Goal: Task Accomplishment & Management: Manage account settings

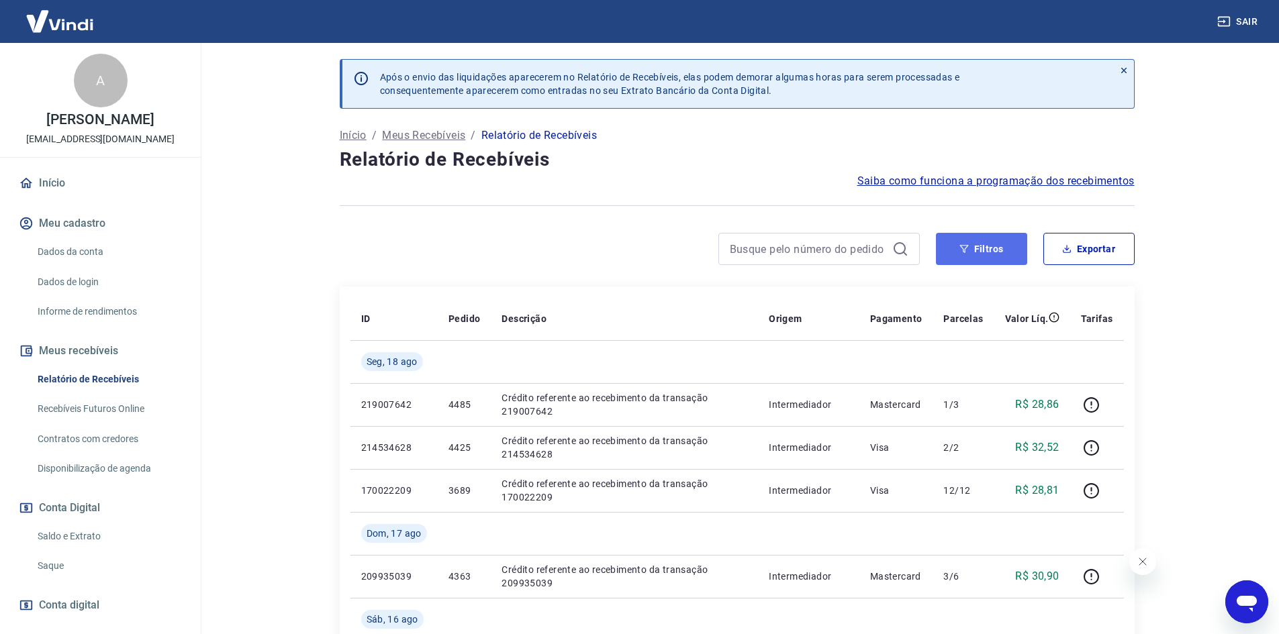
click at [1002, 256] on button "Filtros" at bounding box center [981, 249] width 91 height 32
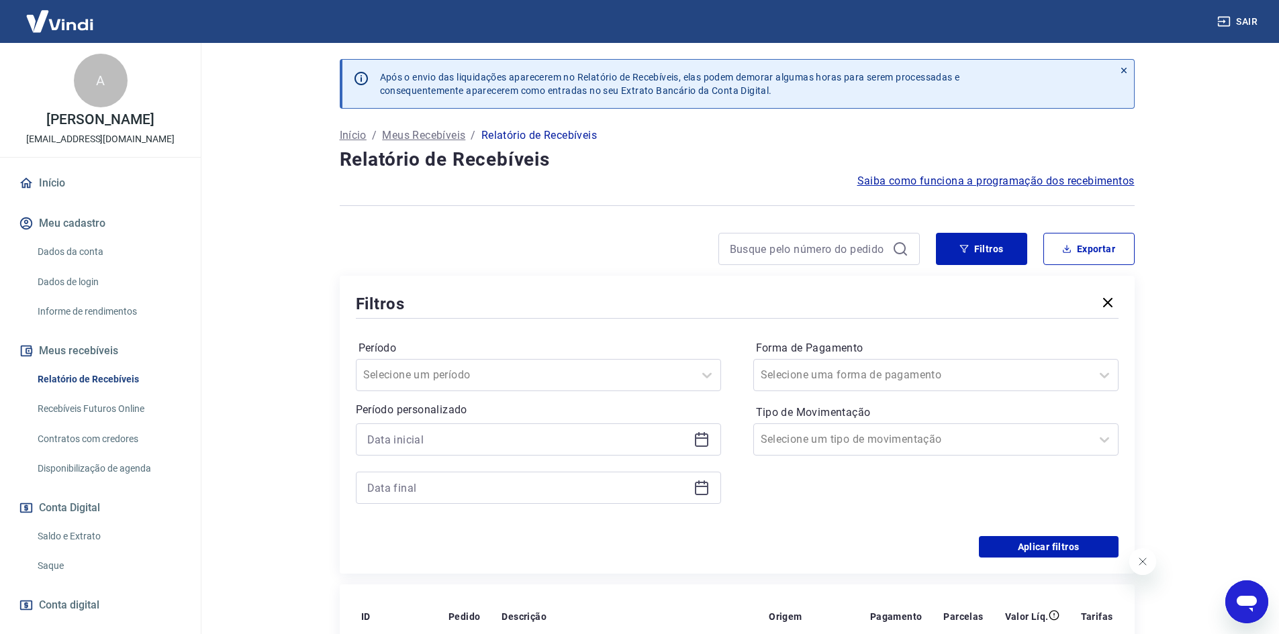
click at [701, 438] on icon at bounding box center [702, 440] width 16 height 16
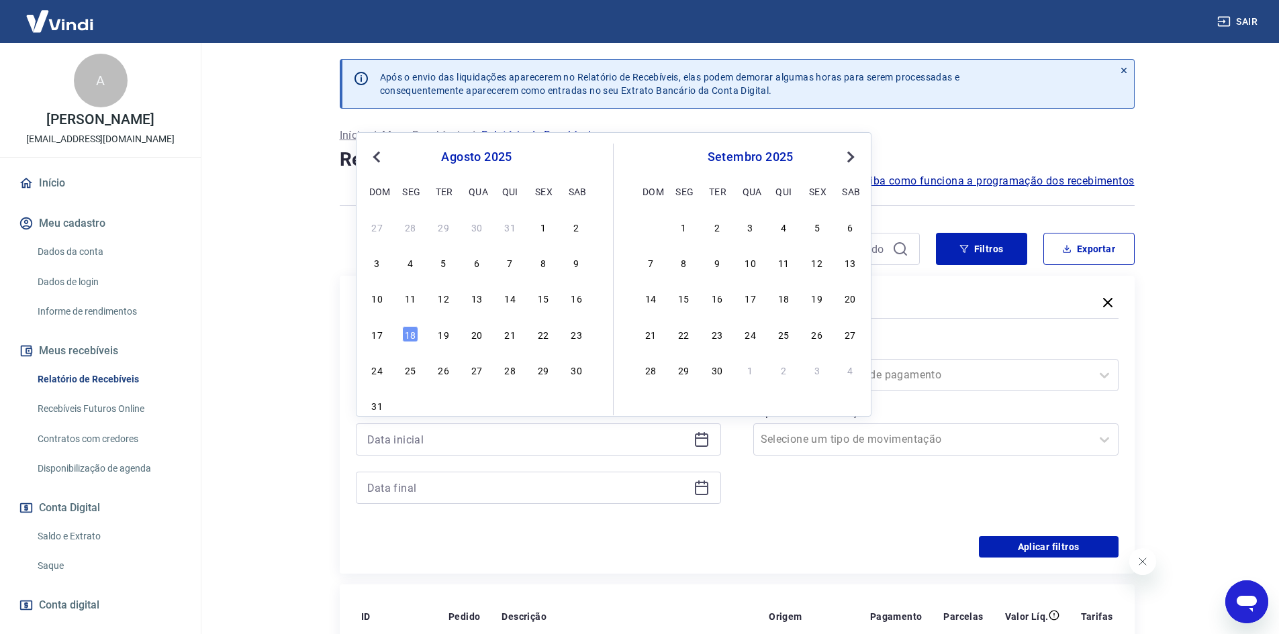
click at [446, 305] on div "12" at bounding box center [444, 298] width 16 height 16
type input "[DATE]"
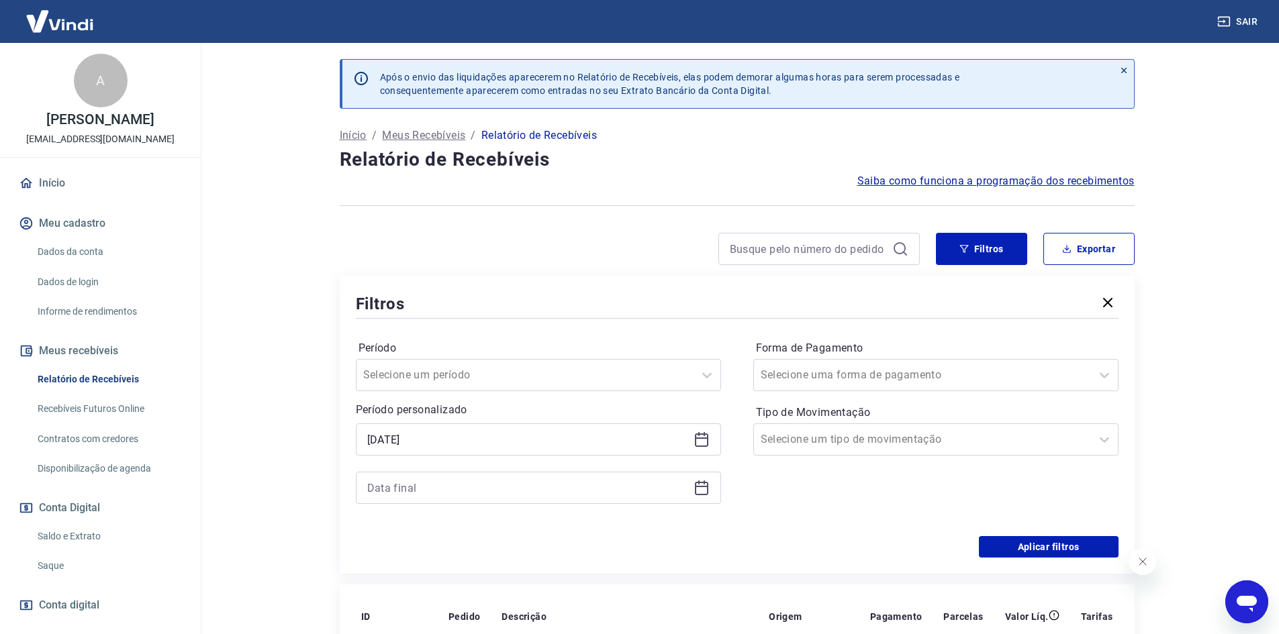
click at [698, 492] on icon at bounding box center [702, 488] width 16 height 16
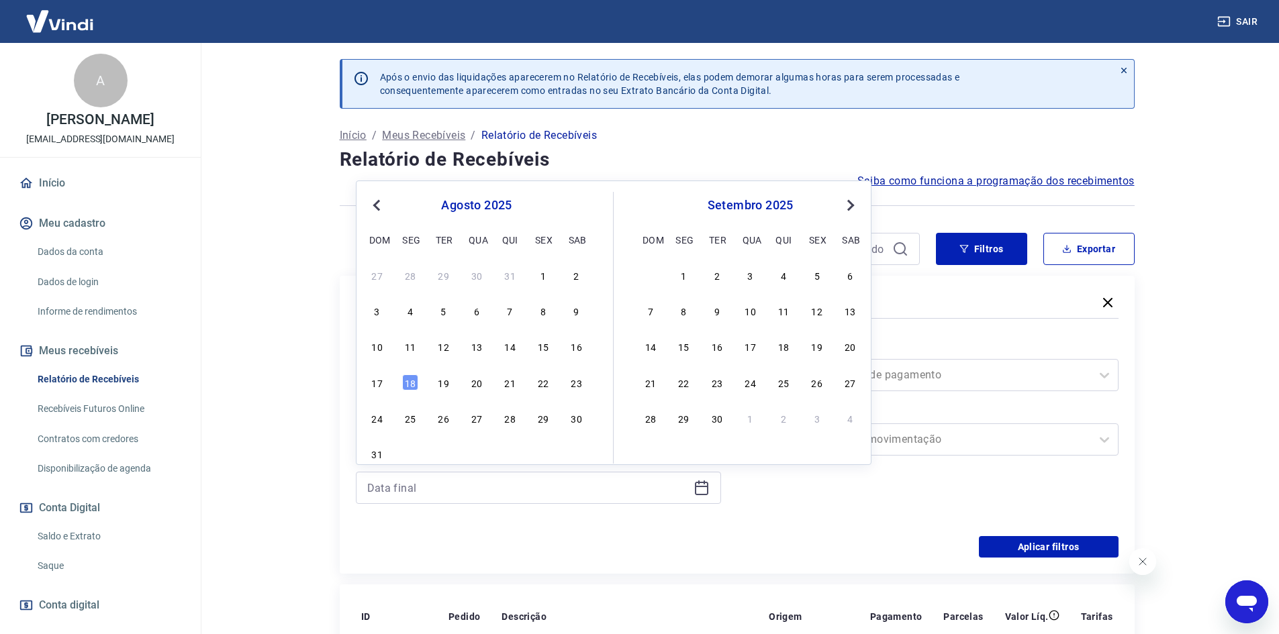
click at [382, 387] on div "17" at bounding box center [377, 383] width 16 height 16
type input "[DATE]"
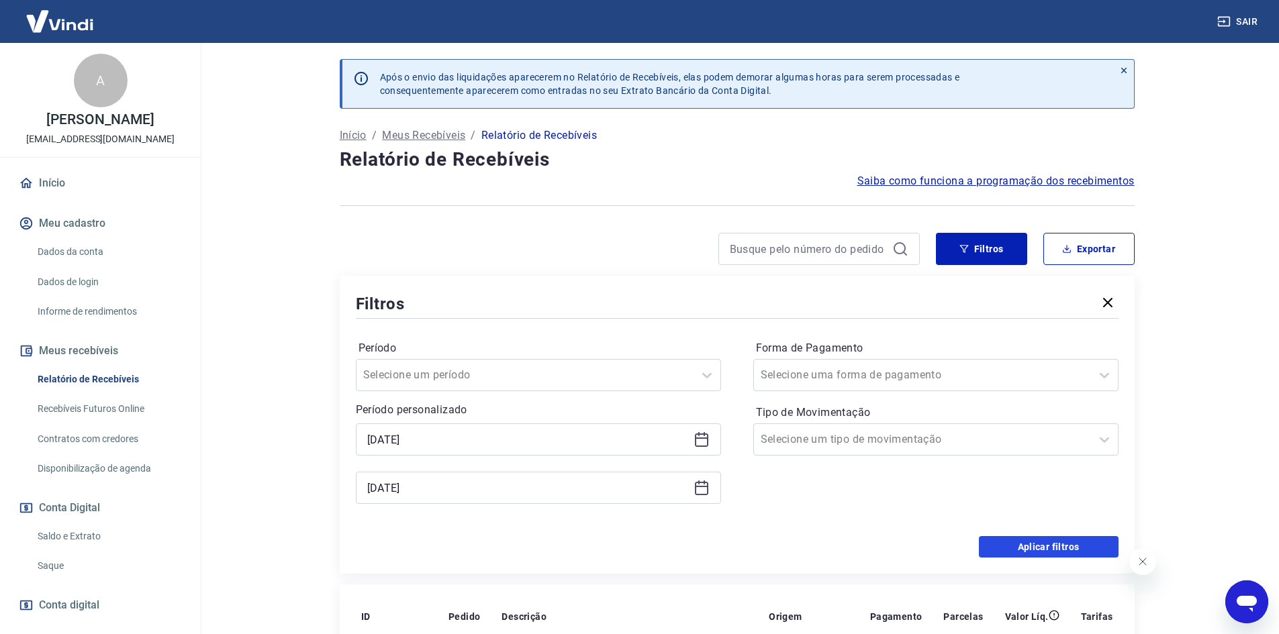
click at [1029, 542] on button "Aplicar filtros" at bounding box center [1049, 546] width 140 height 21
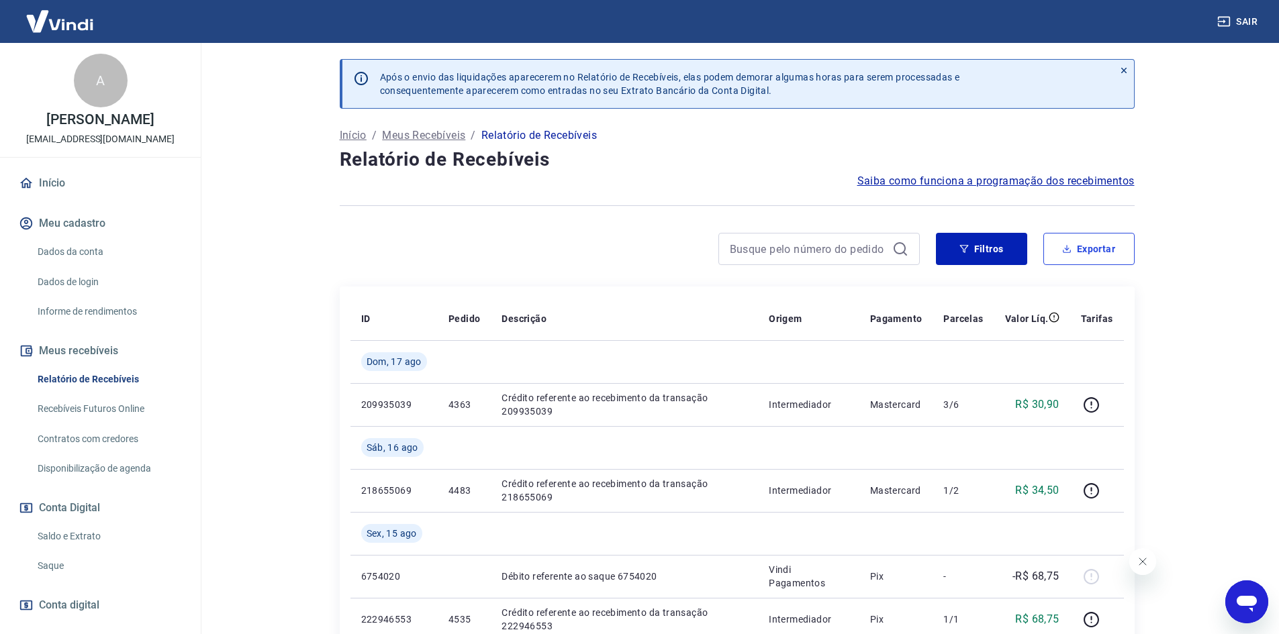
click at [1097, 246] on button "Exportar" at bounding box center [1088, 249] width 91 height 32
type input "[DATE]"
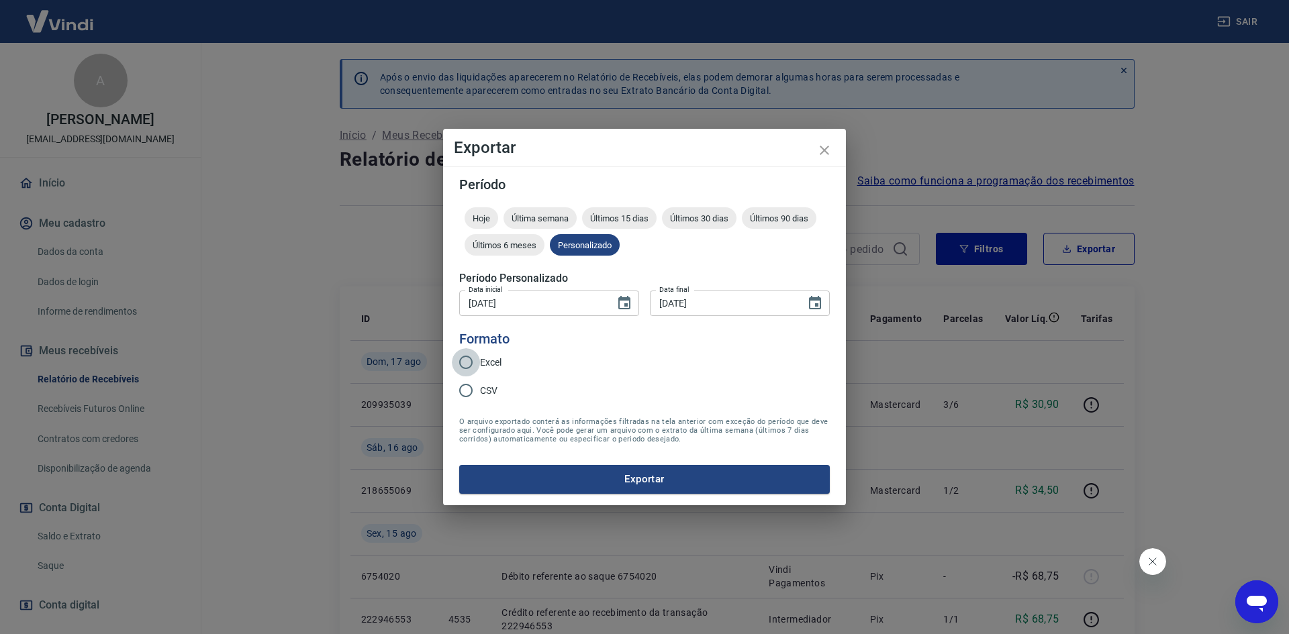
click at [467, 370] on input "Excel" at bounding box center [466, 362] width 28 height 28
radio input "true"
click at [624, 480] on button "Exportar" at bounding box center [644, 479] width 371 height 28
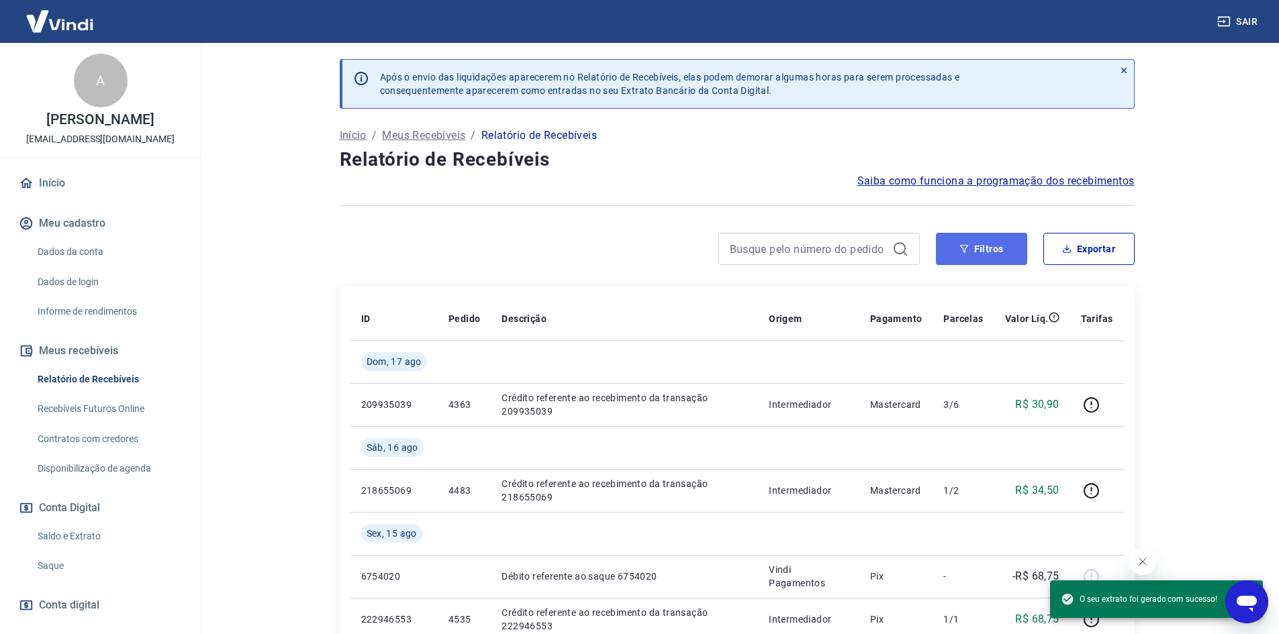
click at [987, 252] on button "Filtros" at bounding box center [981, 249] width 91 height 32
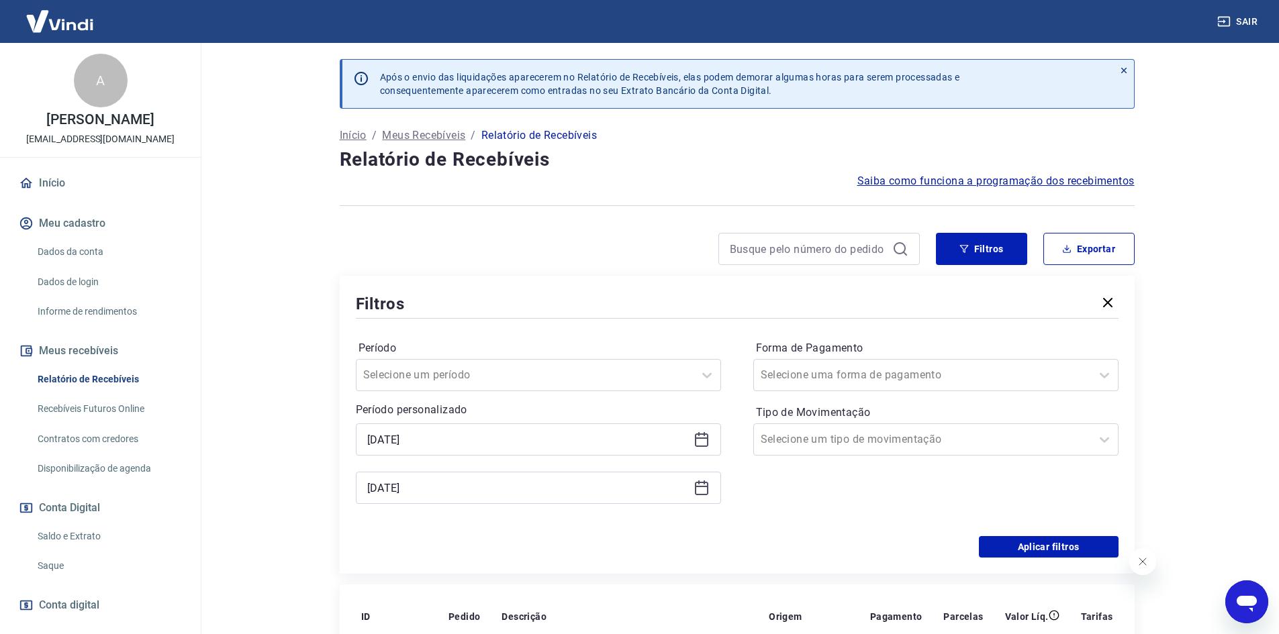
click at [705, 438] on icon at bounding box center [701, 438] width 13 height 1
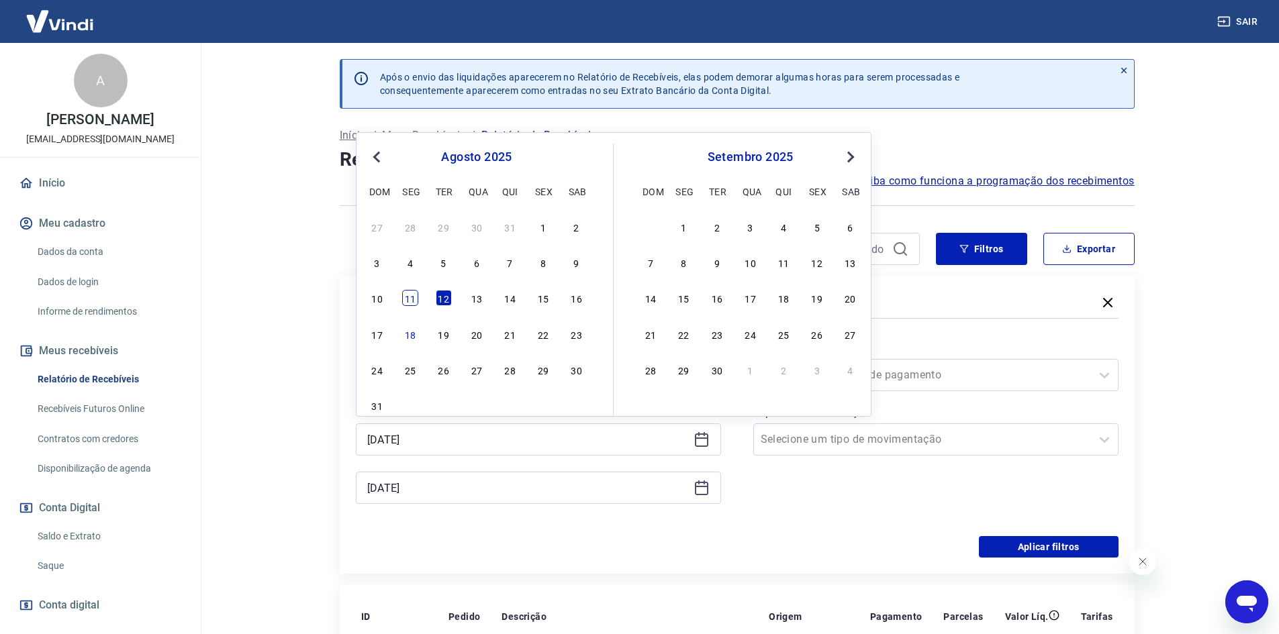
click at [414, 295] on div "11" at bounding box center [410, 298] width 16 height 16
type input "[DATE]"
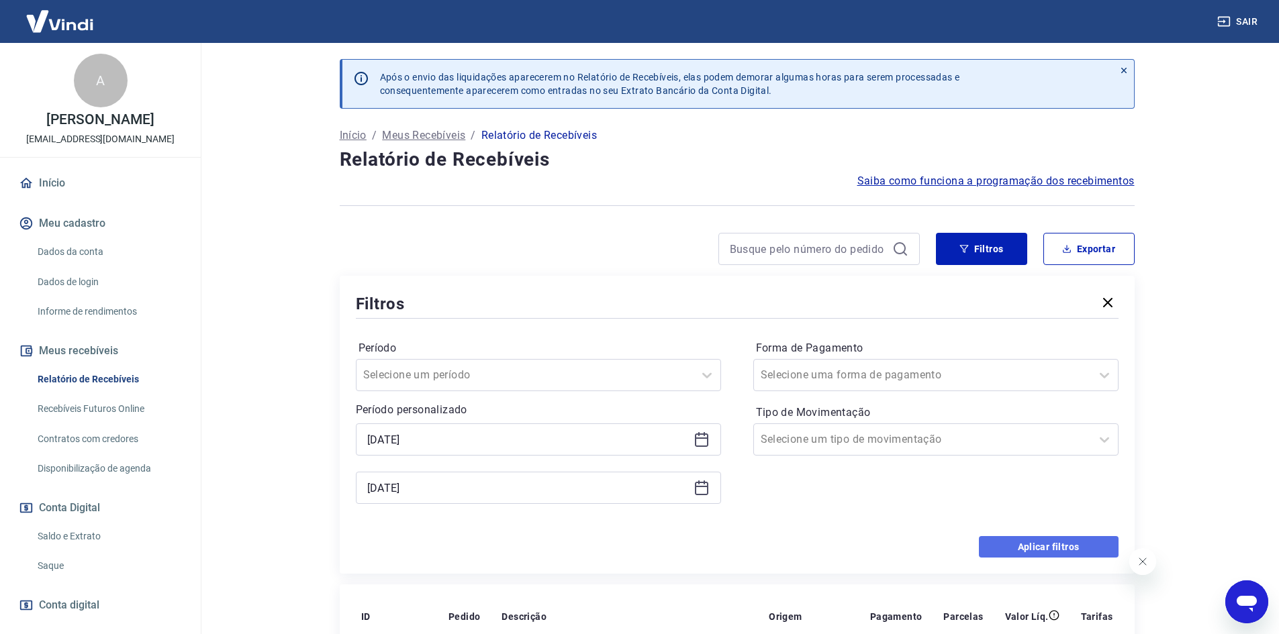
click at [1040, 548] on button "Aplicar filtros" at bounding box center [1049, 546] width 140 height 21
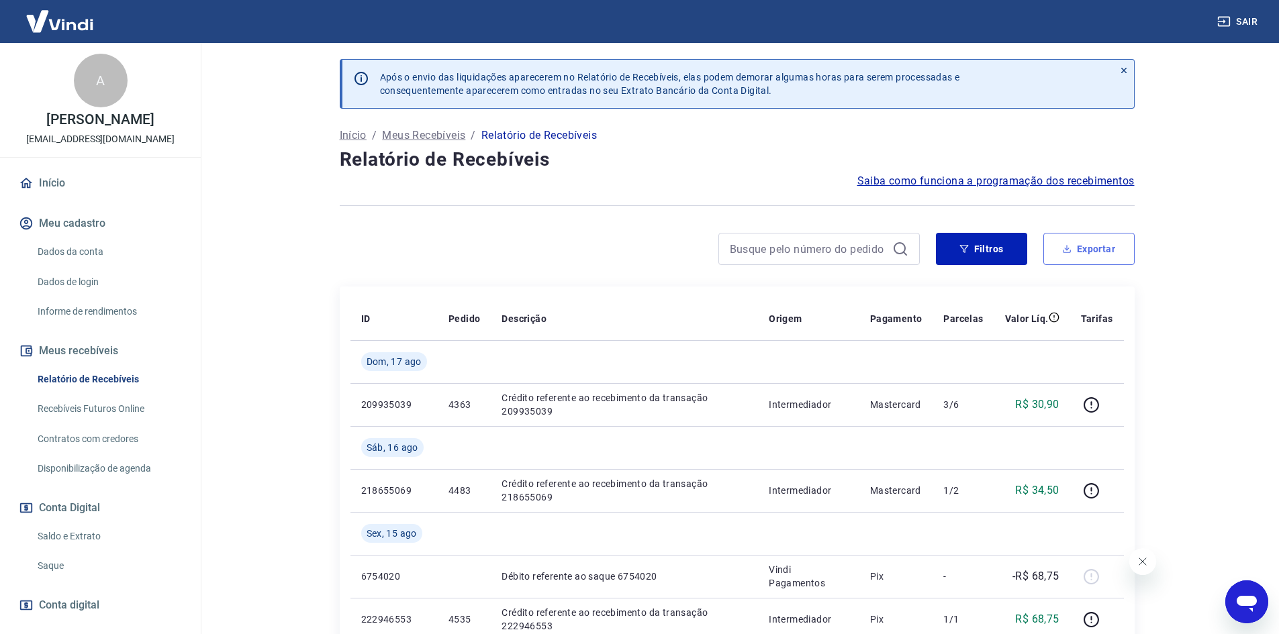
click at [1086, 256] on button "Exportar" at bounding box center [1088, 249] width 91 height 32
type input "[DATE]"
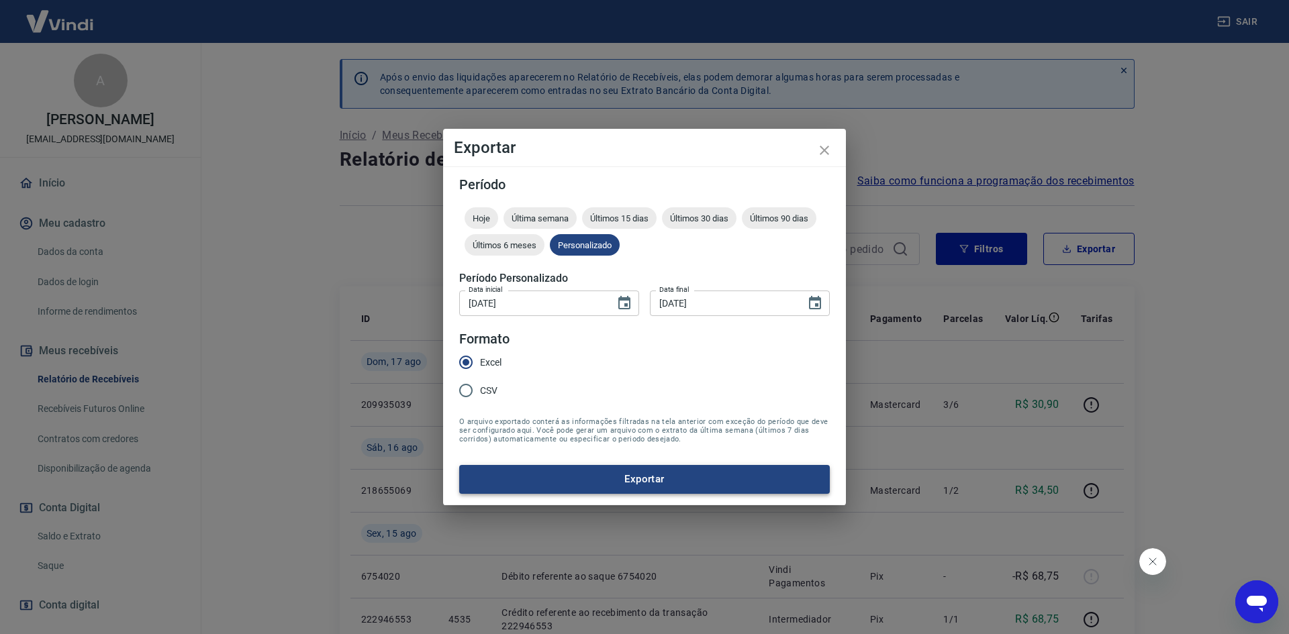
click at [590, 477] on button "Exportar" at bounding box center [644, 479] width 371 height 28
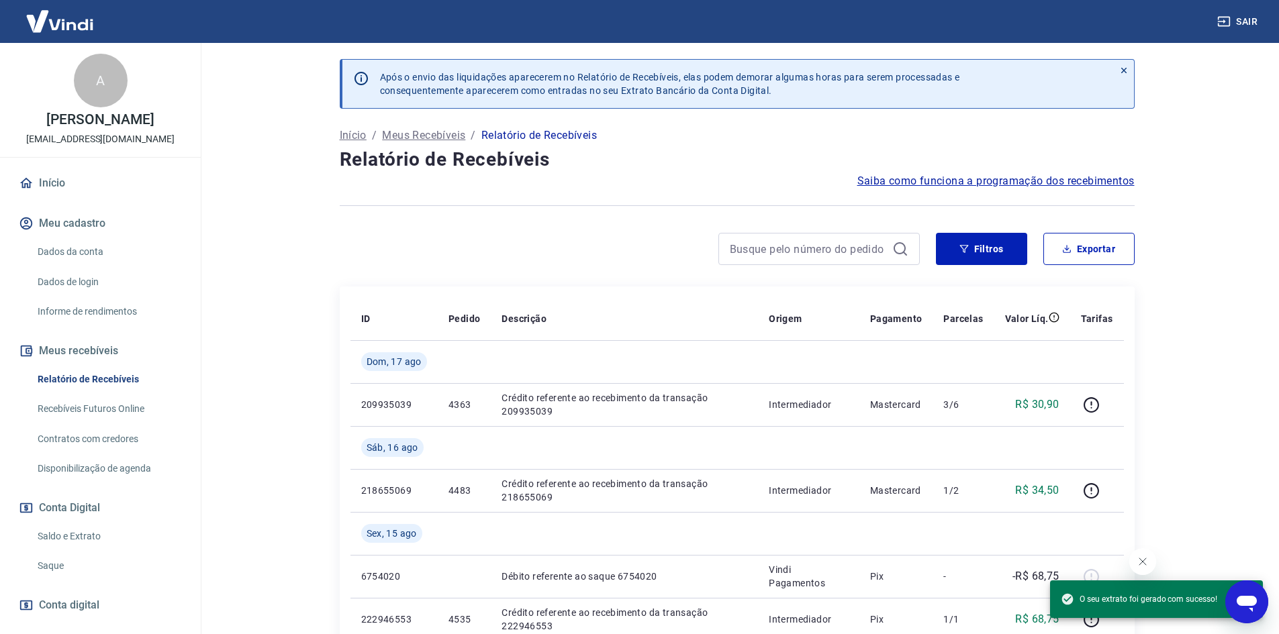
click at [91, 538] on link "Saldo e Extrato" at bounding box center [108, 537] width 152 height 28
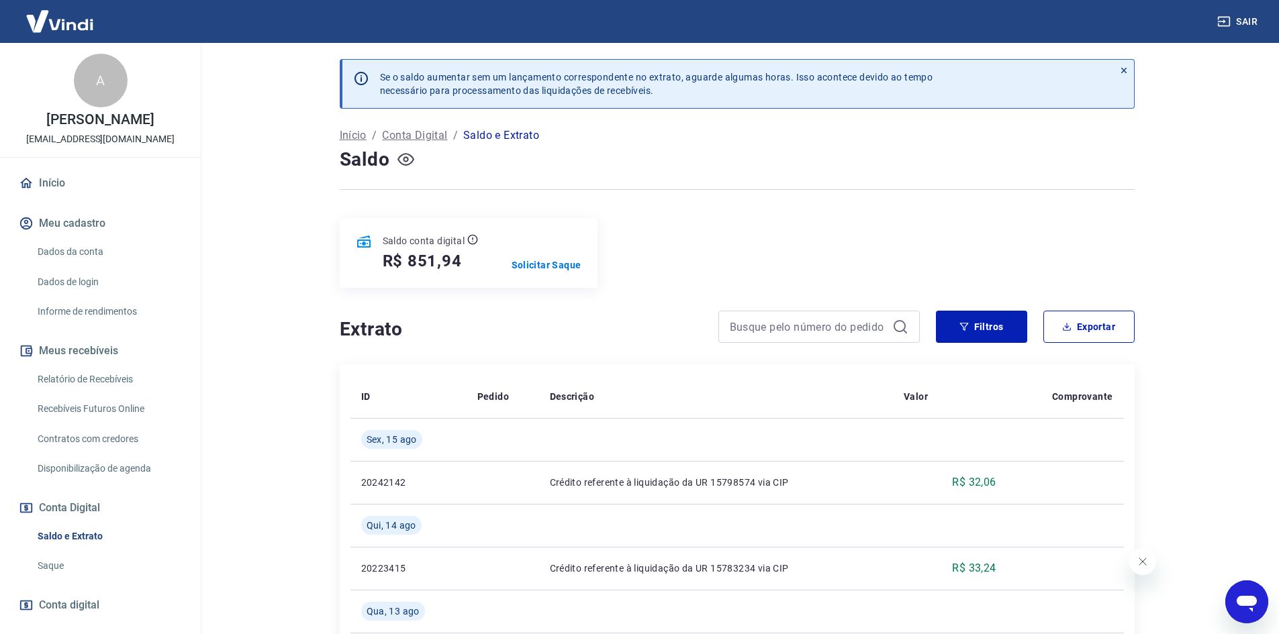
click at [405, 154] on icon "button" at bounding box center [405, 159] width 17 height 13
click at [412, 158] on icon "button" at bounding box center [405, 159] width 17 height 17
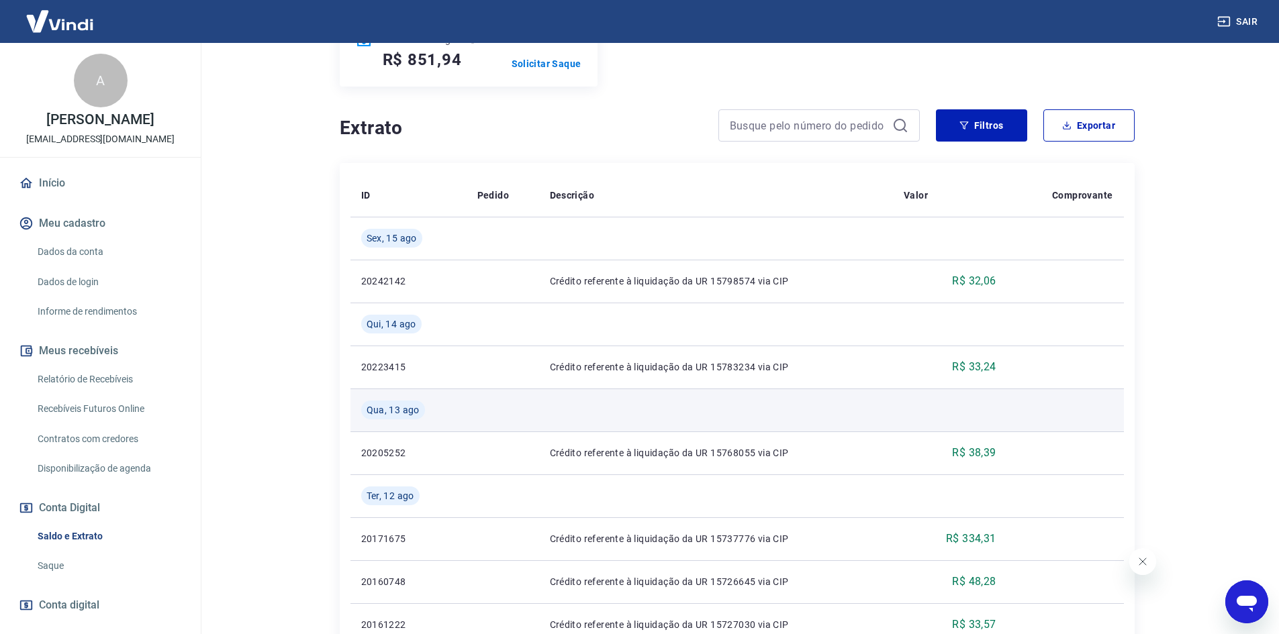
scroll to position [67, 0]
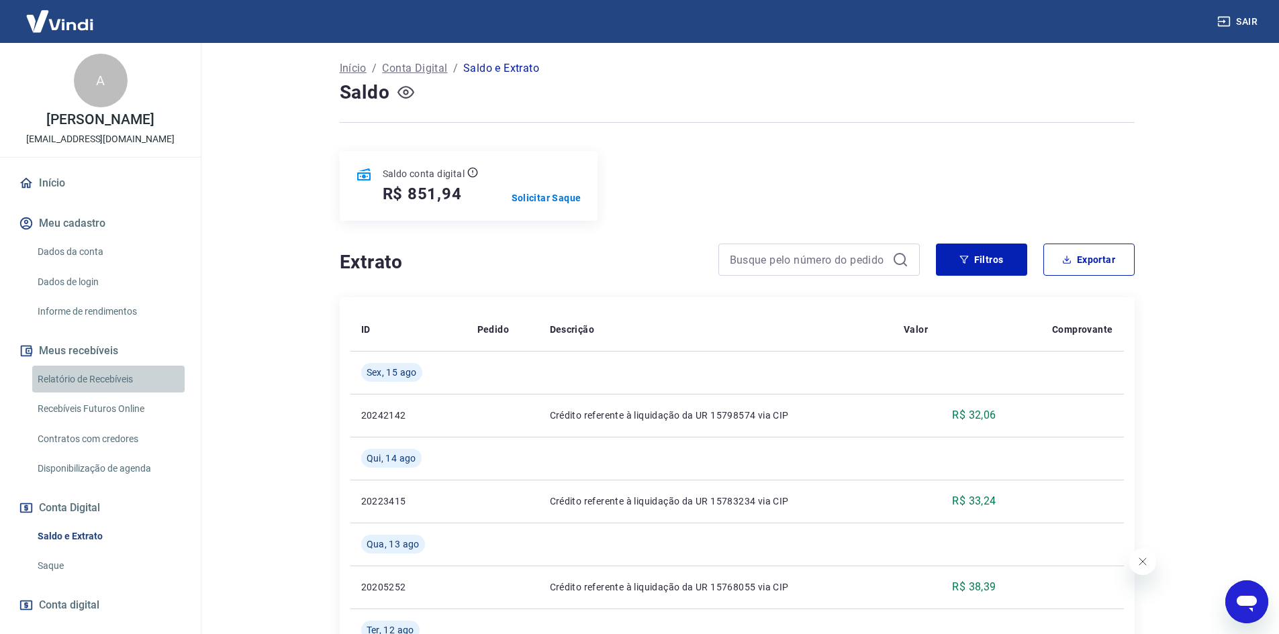
click at [111, 375] on link "Relatório de Recebíveis" at bounding box center [108, 380] width 152 height 28
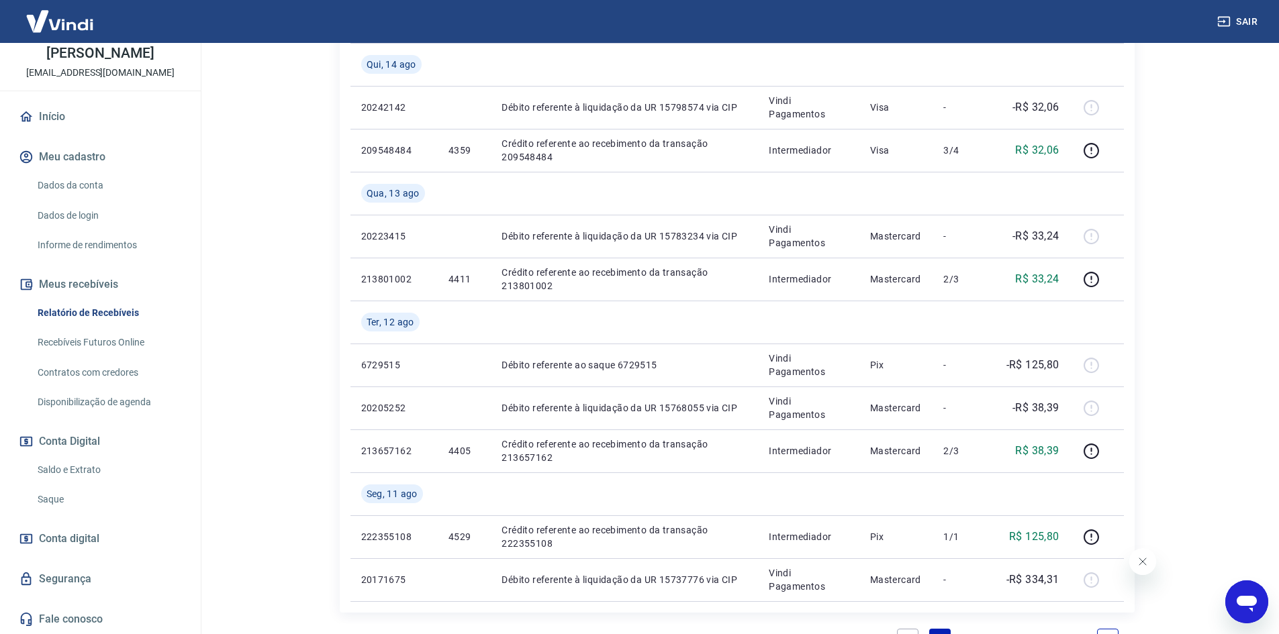
scroll to position [1130, 0]
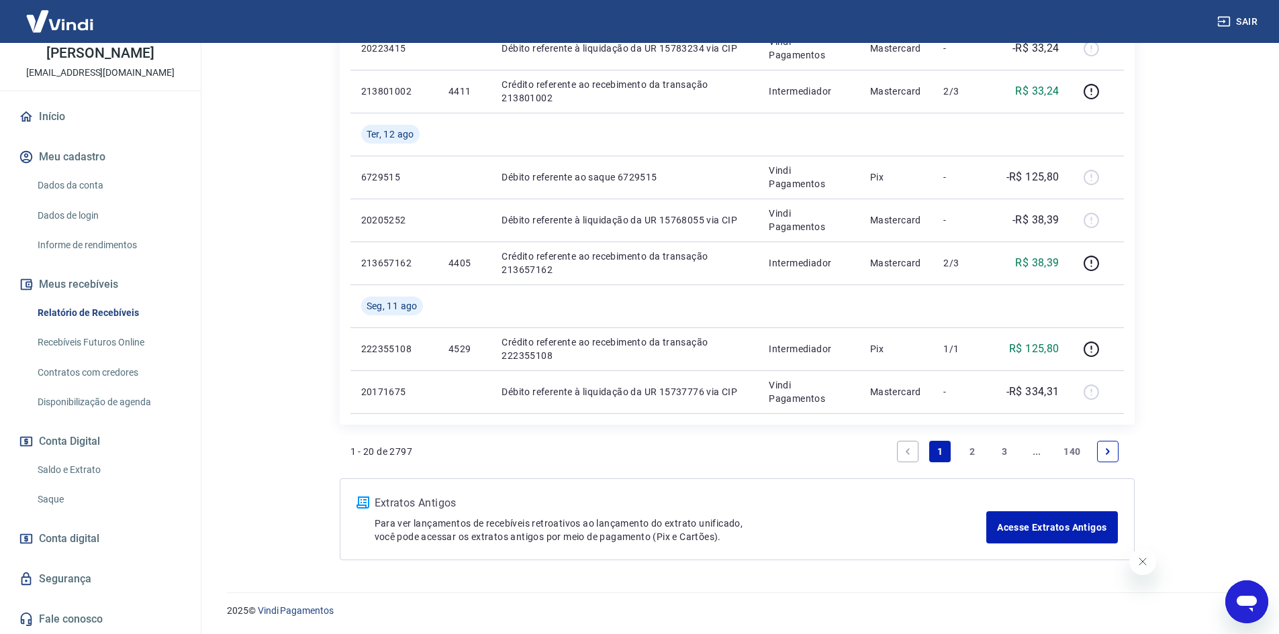
click at [68, 156] on button "Meu cadastro" at bounding box center [100, 157] width 169 height 30
click at [70, 157] on button "Meu cadastro" at bounding box center [100, 157] width 169 height 30
drag, startPoint x: 57, startPoint y: 128, endPoint x: 52, endPoint y: 116, distance: 12.6
click at [57, 127] on link "Início" at bounding box center [100, 117] width 169 height 30
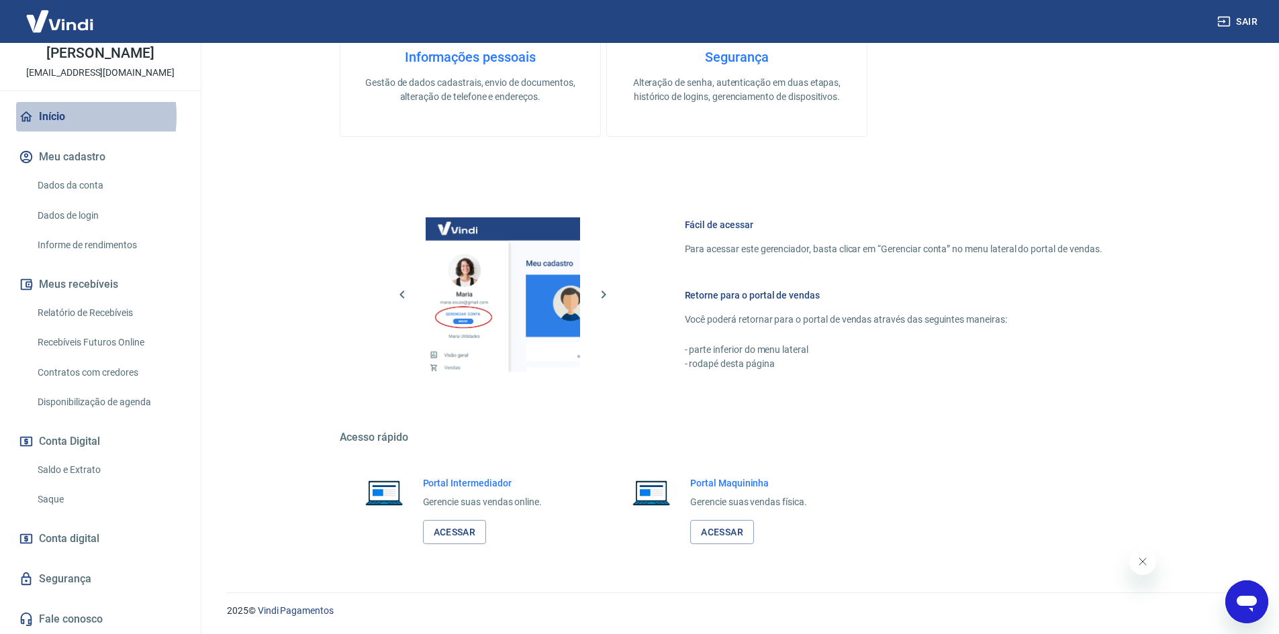
click at [52, 116] on link "Início" at bounding box center [100, 117] width 169 height 30
click at [455, 526] on link "Acessar" at bounding box center [455, 532] width 64 height 25
